Goal: Find specific page/section: Find specific page/section

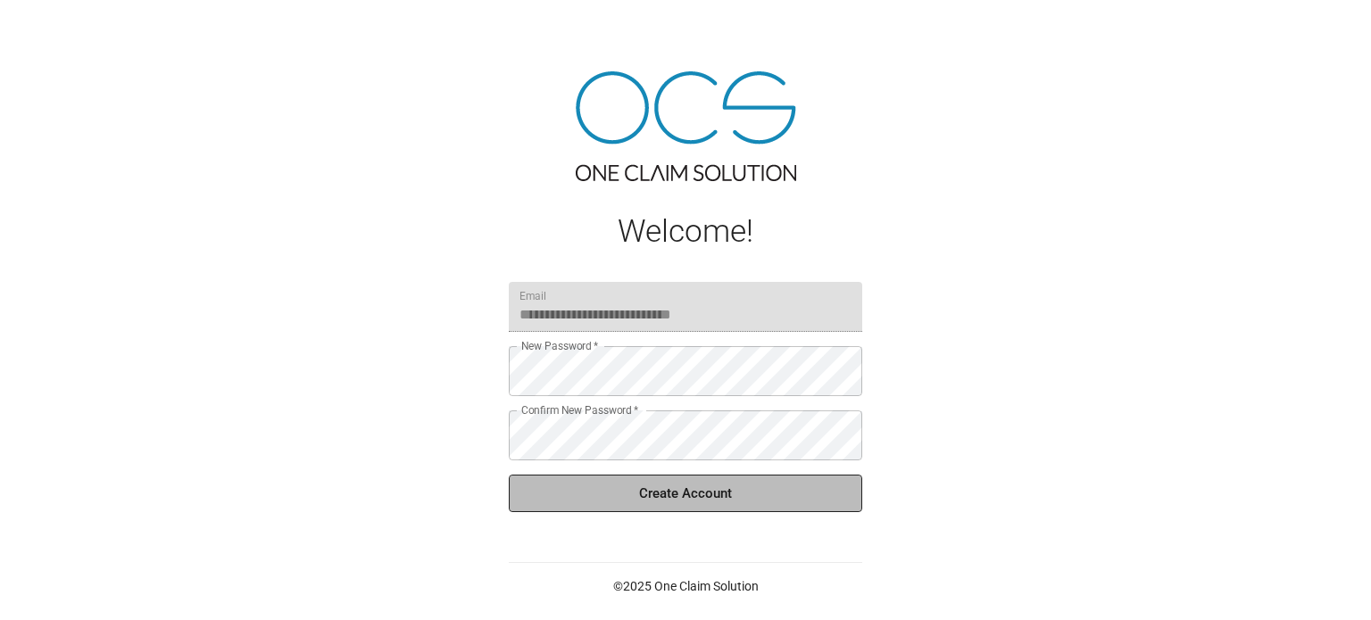
click at [649, 499] on button "Create Account" at bounding box center [685, 493] width 353 height 37
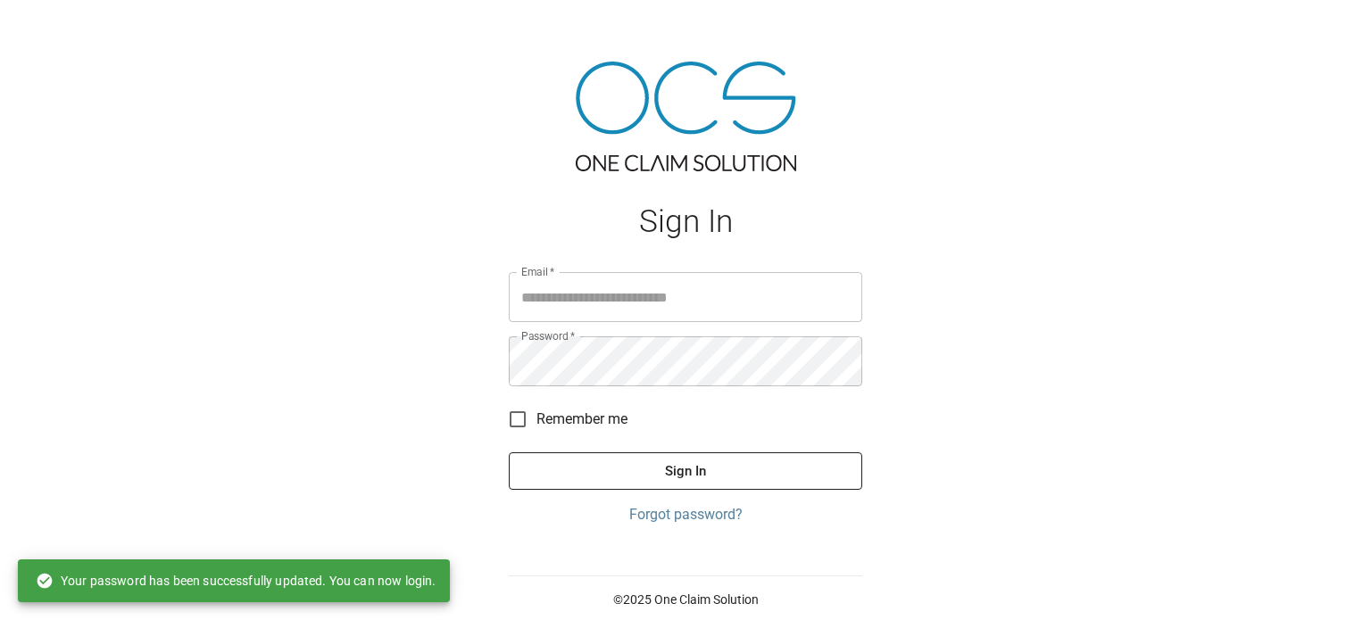
type input "**********"
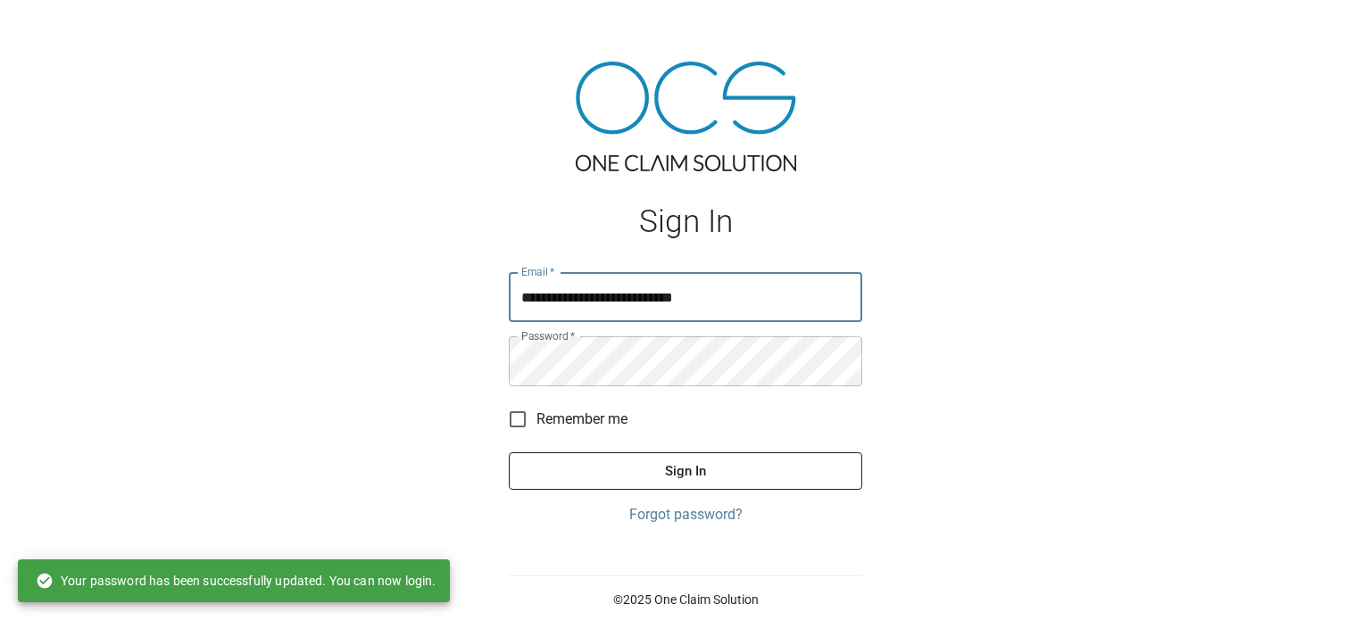
click at [647, 478] on button "Sign In" at bounding box center [685, 470] width 353 height 37
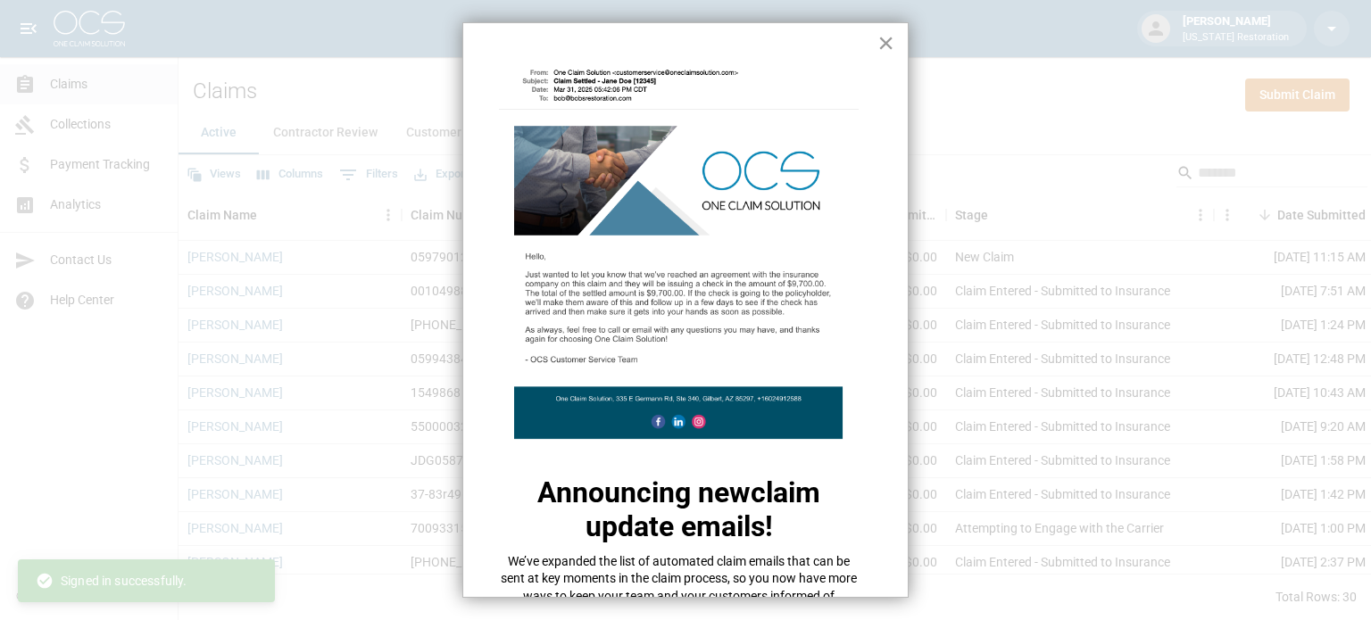
click at [880, 45] on button "×" at bounding box center [885, 43] width 17 height 29
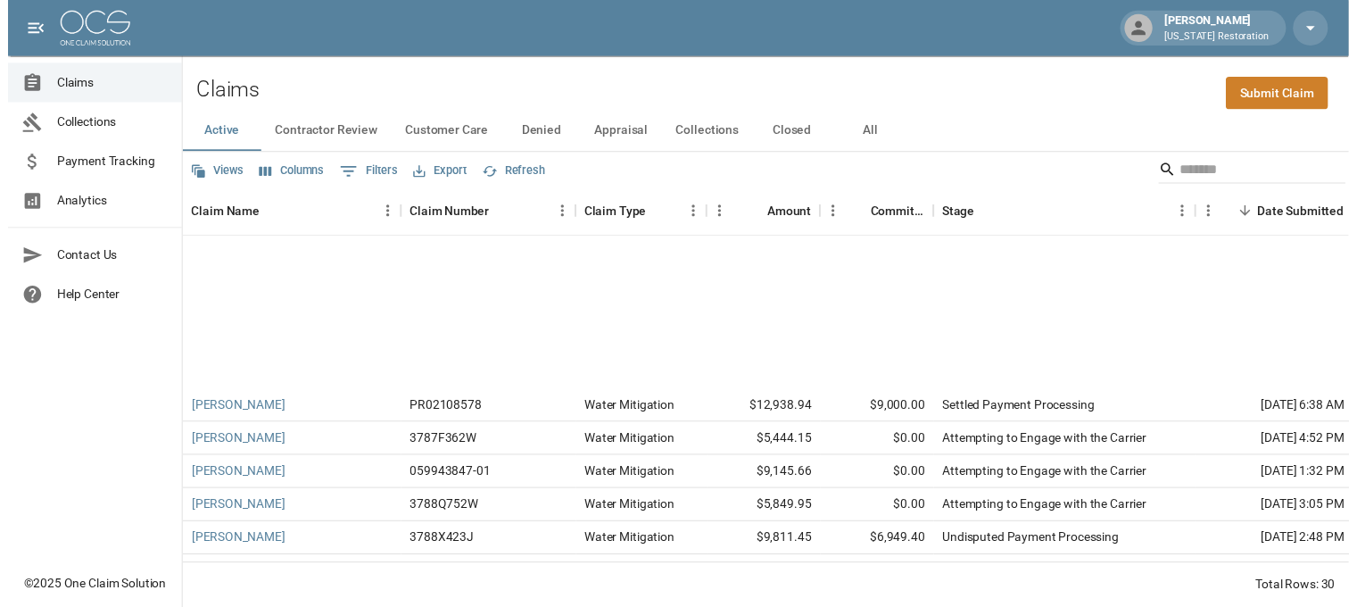
scroll to position [697, 0]
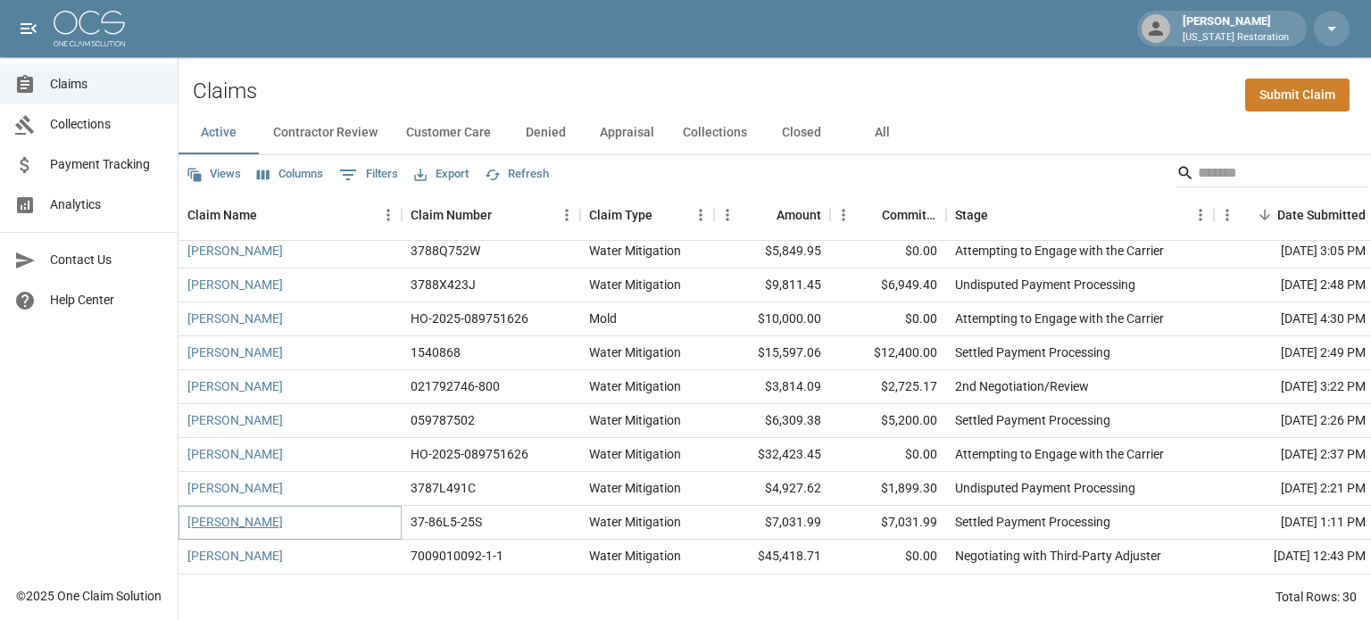
click at [247, 513] on link "[PERSON_NAME]" at bounding box center [234, 522] width 95 height 18
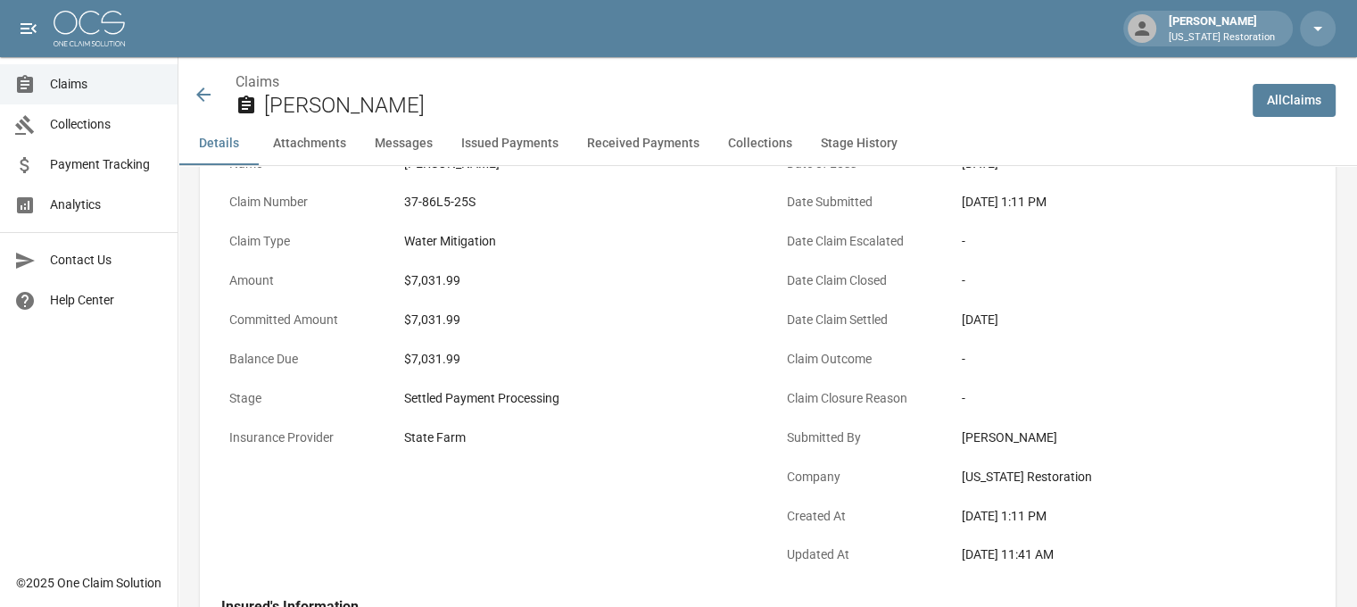
scroll to position [34, 0]
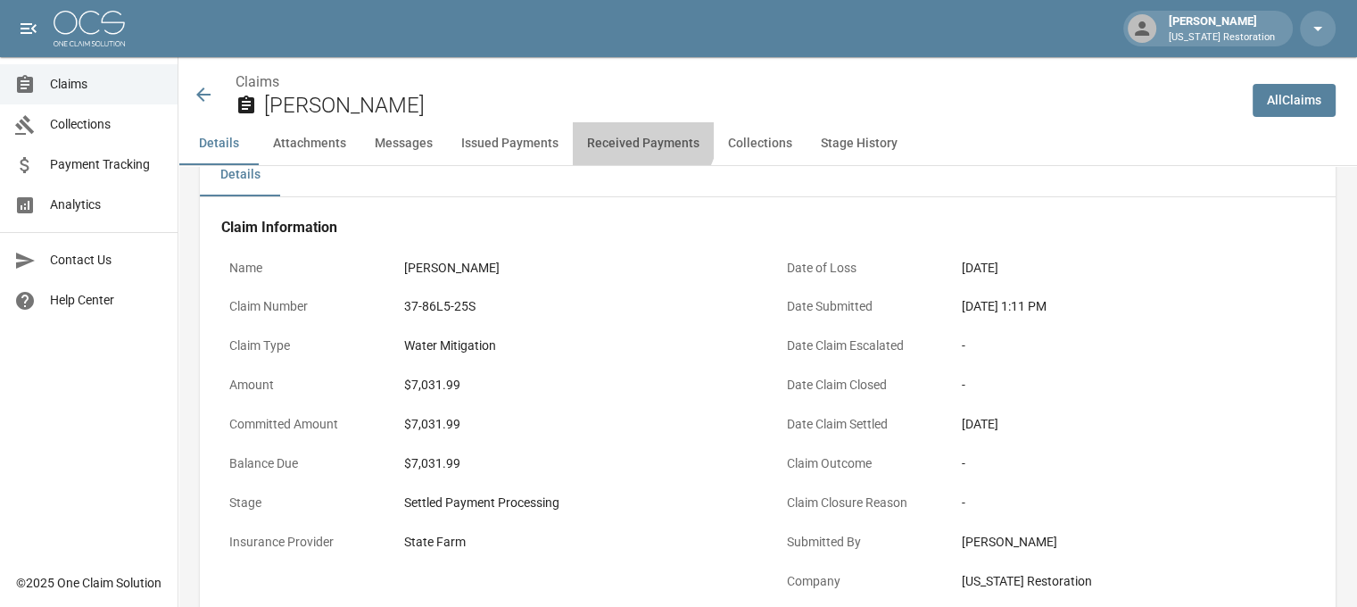
click at [628, 131] on button "Received Payments" at bounding box center [643, 143] width 141 height 43
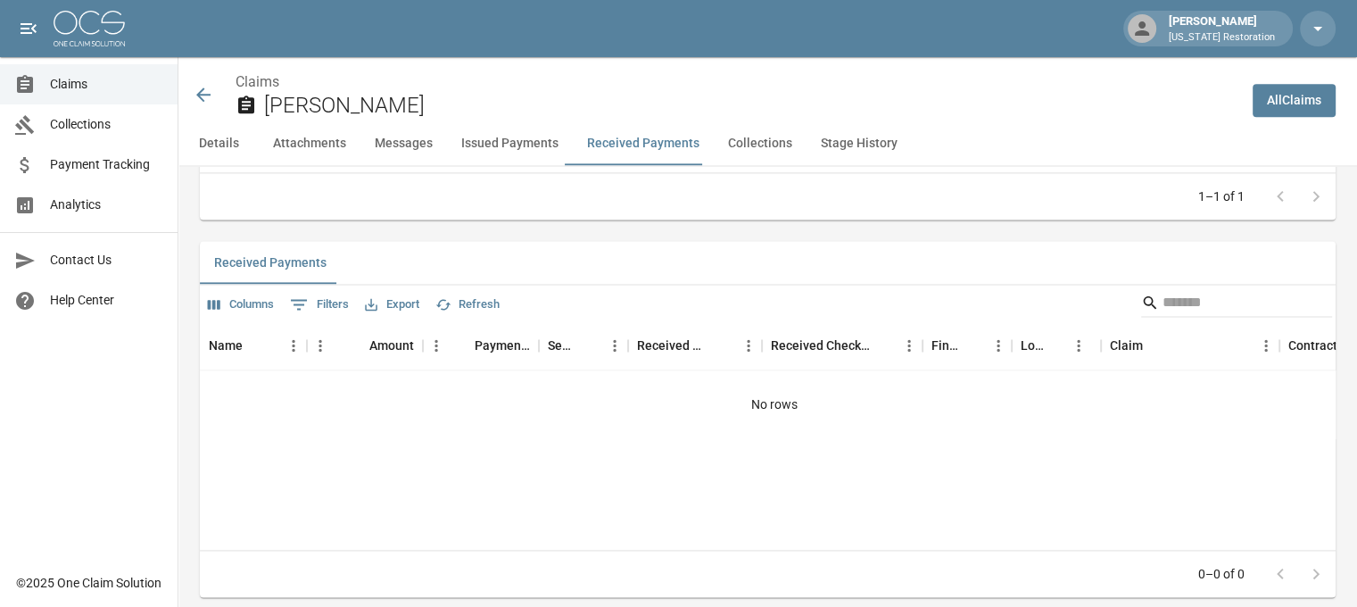
scroll to position [2387, 0]
click at [486, 153] on button "Issued Payments" at bounding box center [510, 143] width 126 height 43
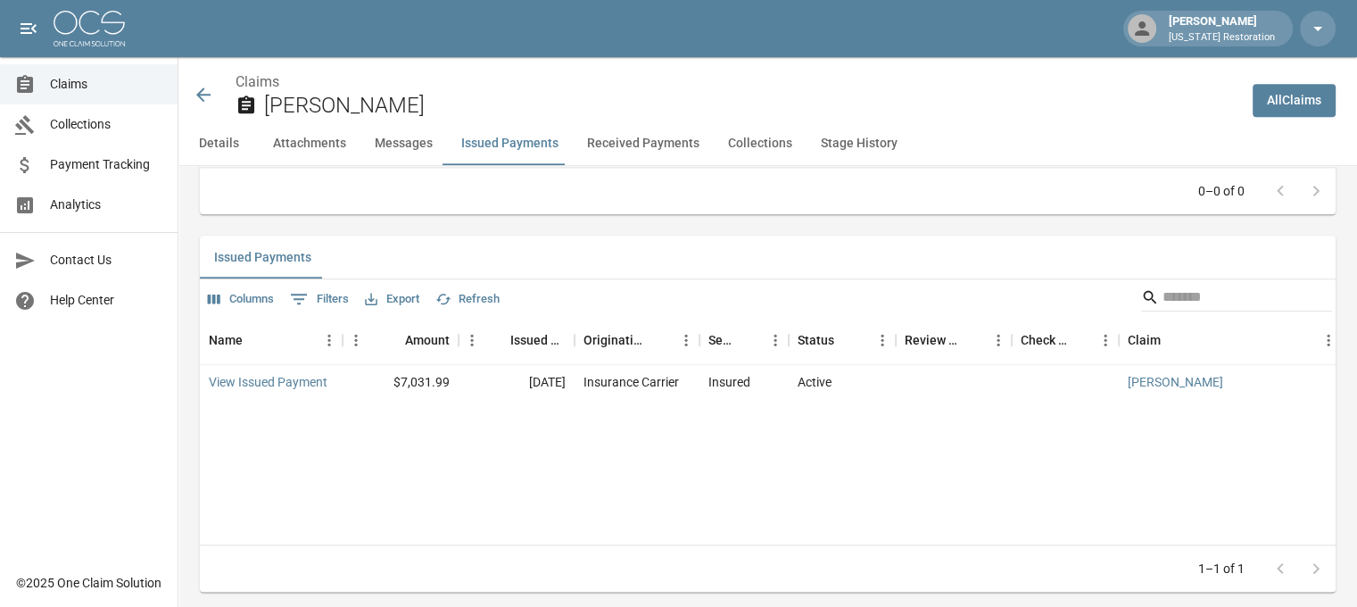
scroll to position [2010, 0]
click at [855, 155] on button "Stage History" at bounding box center [859, 143] width 105 height 43
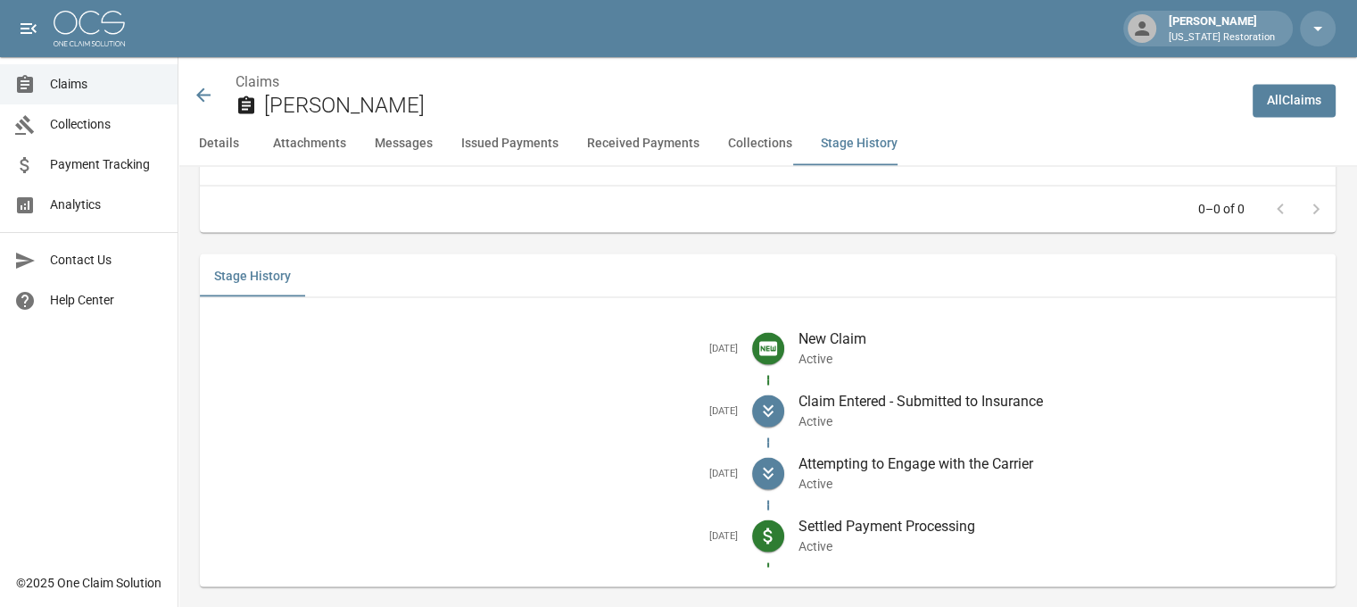
scroll to position [3133, 0]
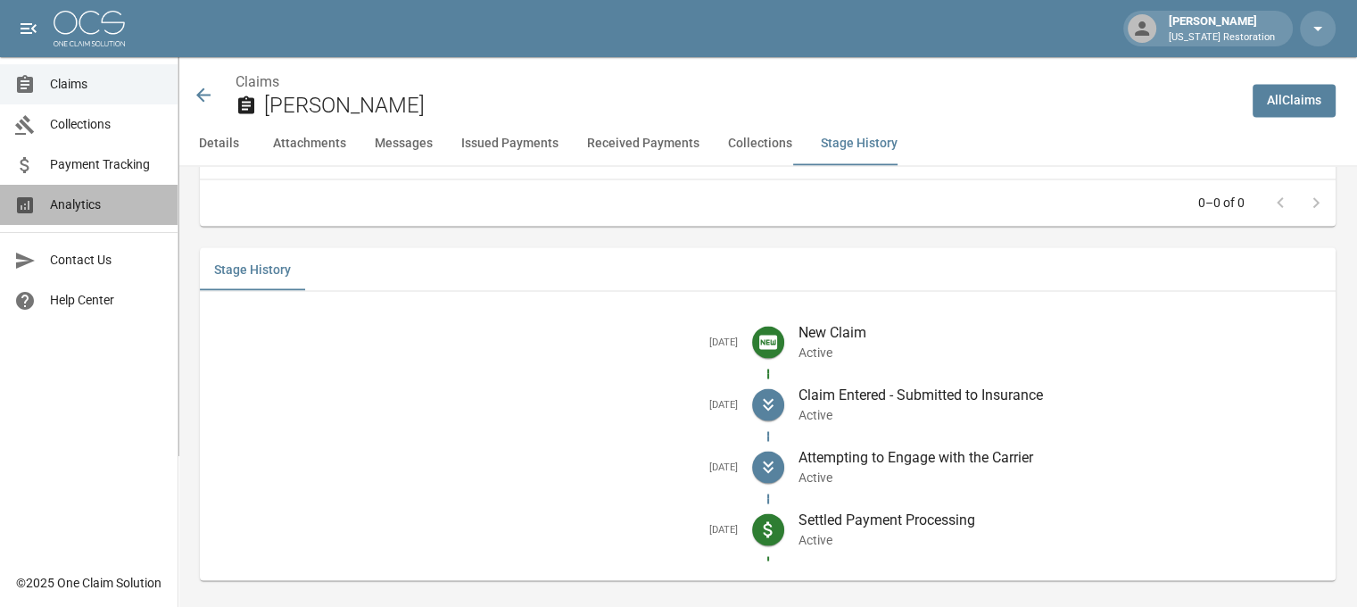
click at [121, 213] on span "Analytics" at bounding box center [106, 204] width 113 height 19
